Goal: Transaction & Acquisition: Book appointment/travel/reservation

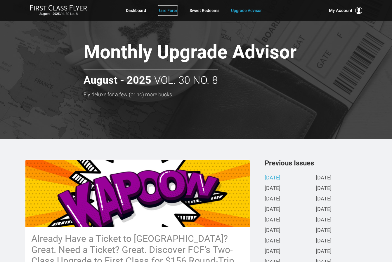
click at [163, 8] on link "Rare Fares" at bounding box center [168, 10] width 20 height 11
click at [163, 9] on link "Rare Fares" at bounding box center [168, 10] width 20 height 11
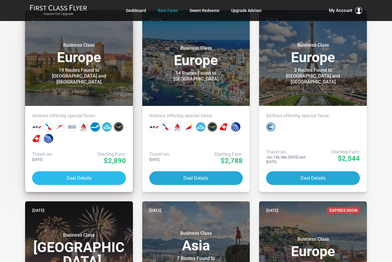
scroll to position [117, 0]
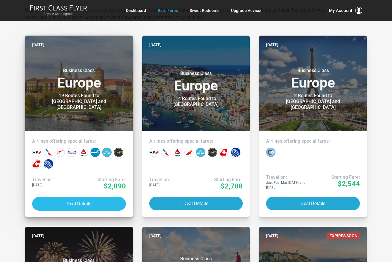
click at [84, 201] on button "Deal Details" at bounding box center [79, 204] width 94 height 14
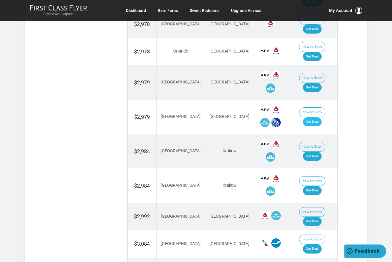
scroll to position [525, 0]
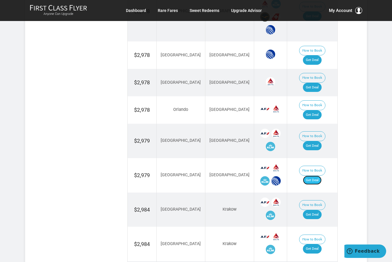
click at [315, 176] on link "Get Deal" at bounding box center [312, 180] width 19 height 9
